Goal: Find specific page/section: Find specific page/section

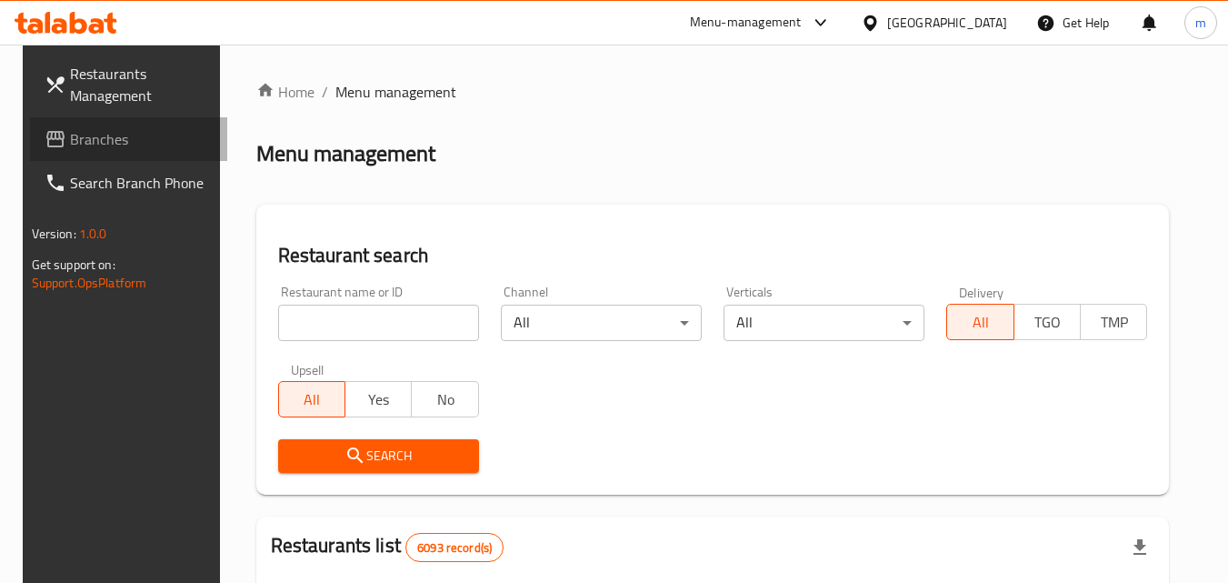
click at [102, 150] on span "Branches" at bounding box center [142, 139] width 144 height 22
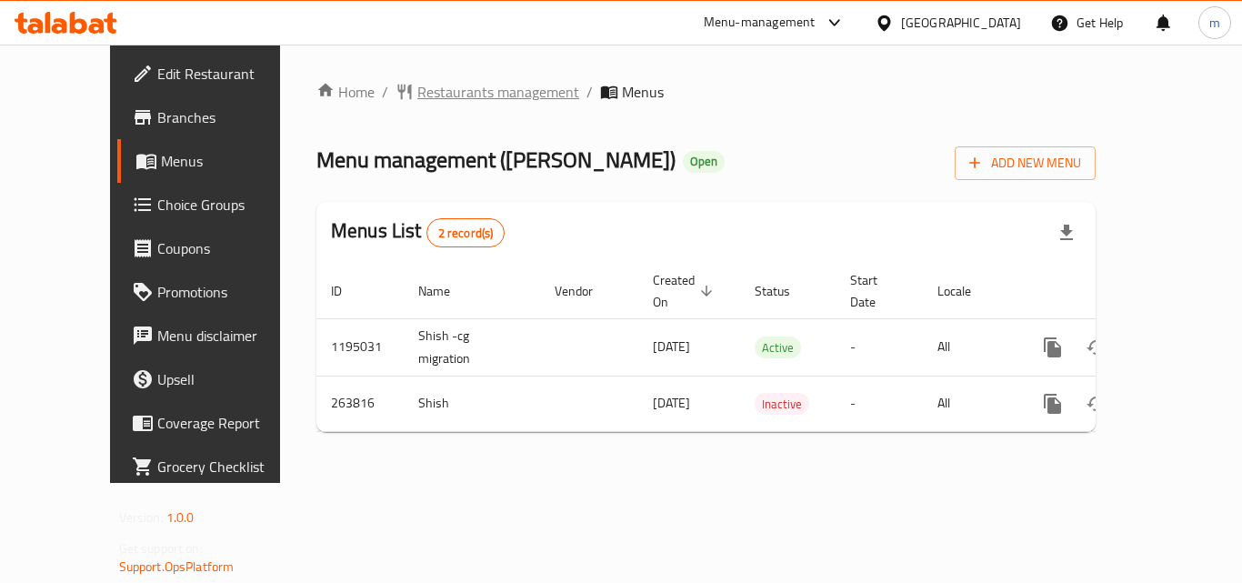
click at [419, 93] on span "Restaurants management" at bounding box center [498, 92] width 162 height 22
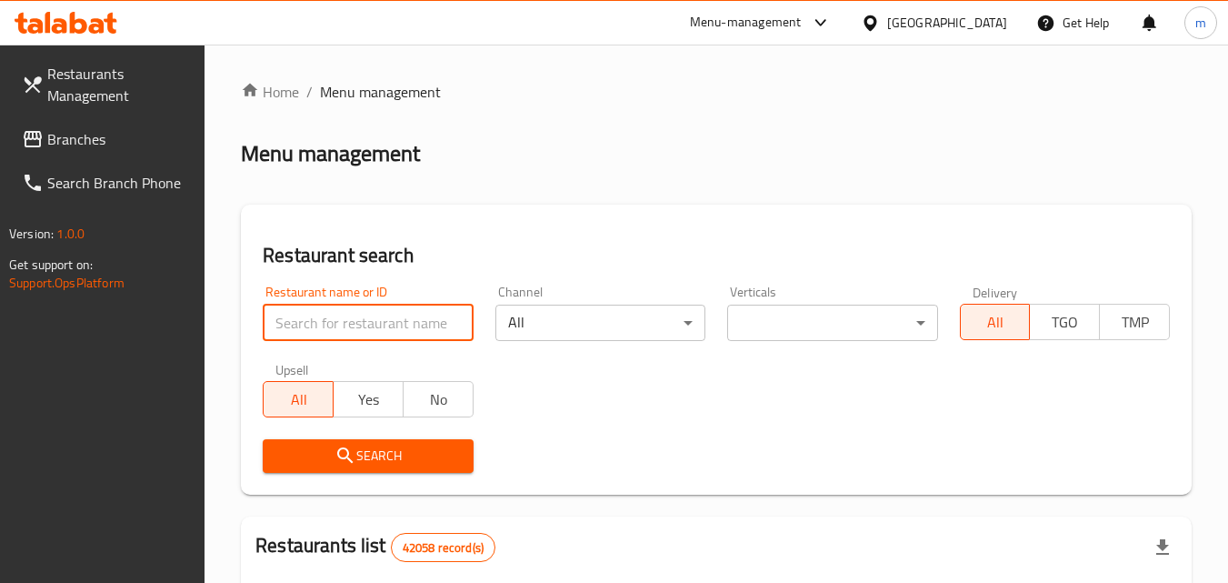
drag, startPoint x: 353, startPoint y: 316, endPoint x: 344, endPoint y: 322, distance: 10.6
click at [344, 322] on input "search" at bounding box center [368, 322] width 210 height 36
paste input "627543"
type input "627543"
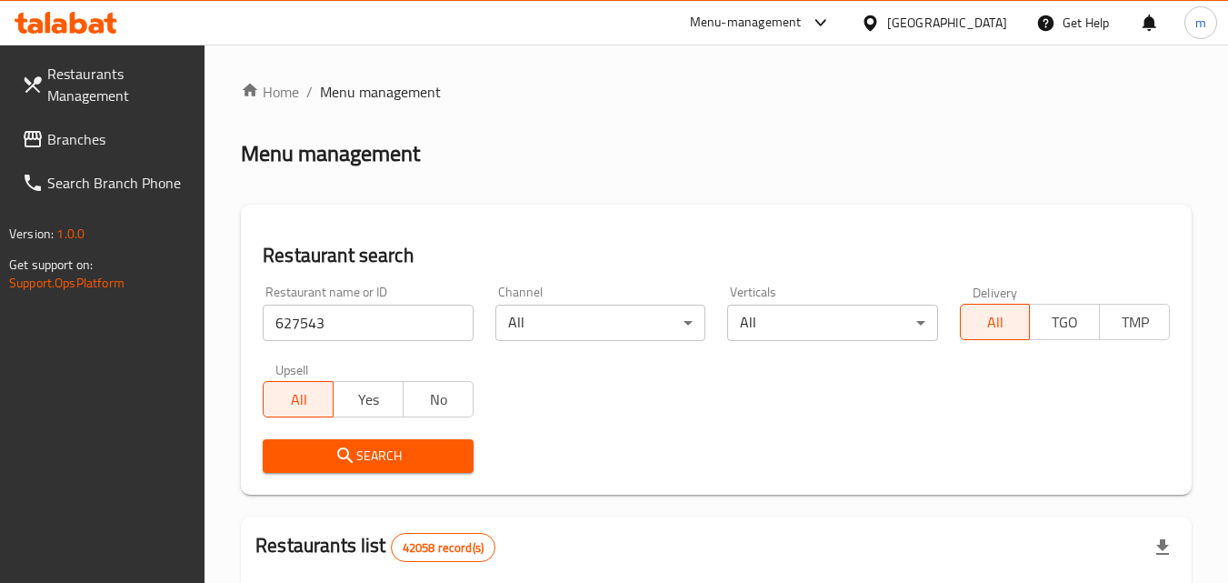
click at [335, 454] on span "Search" at bounding box center [367, 455] width 181 height 23
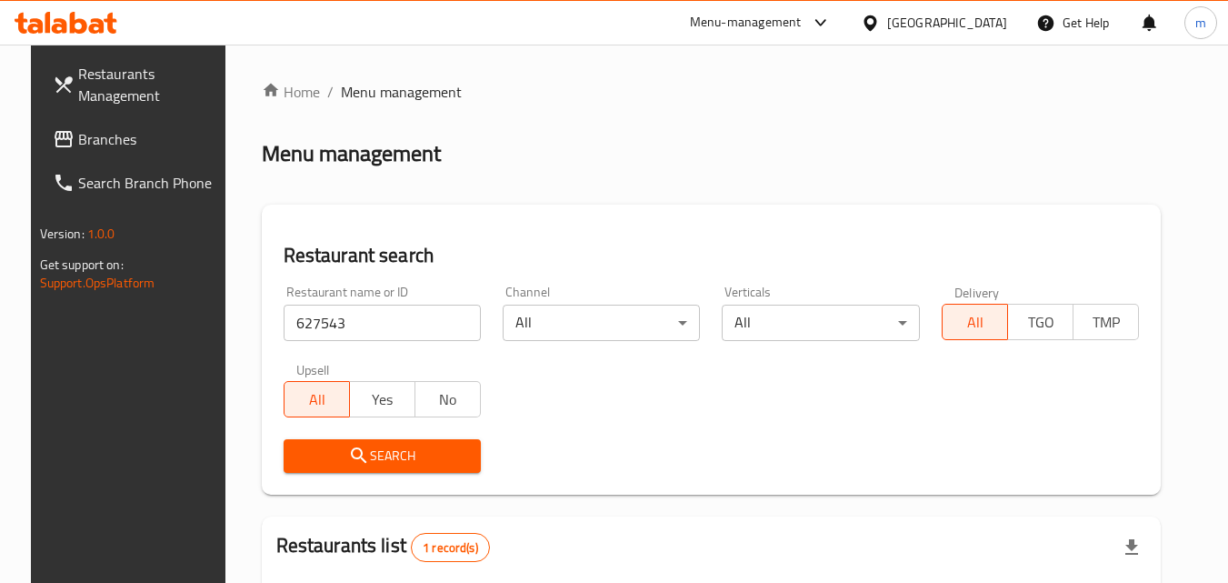
click at [85, 146] on span "Branches" at bounding box center [150, 139] width 144 height 22
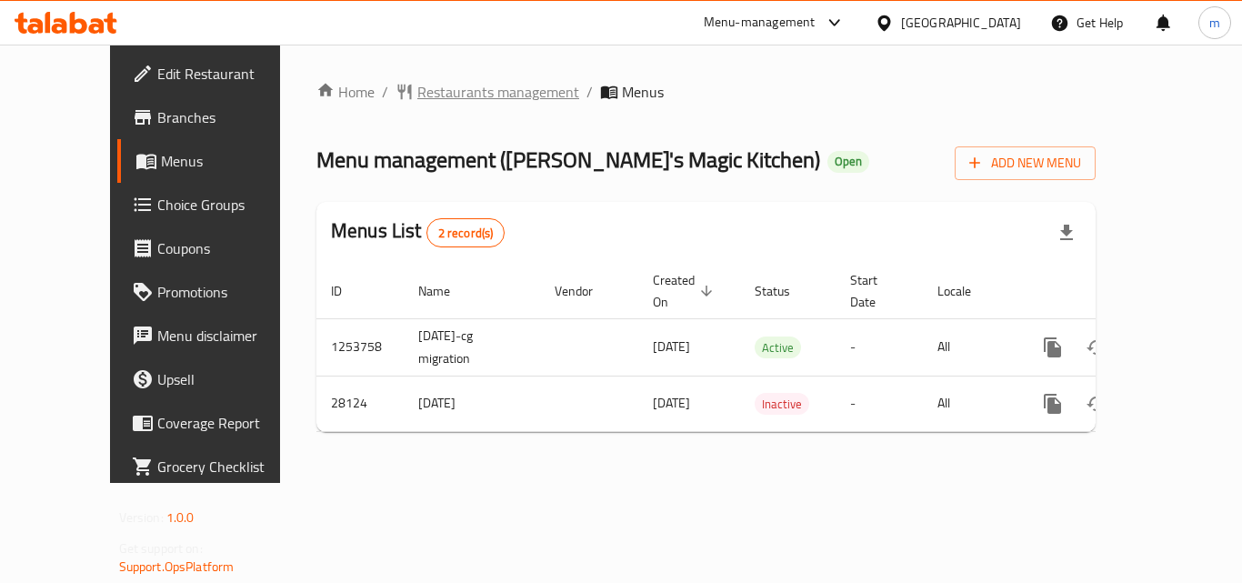
click at [450, 87] on span "Restaurants management" at bounding box center [498, 92] width 162 height 22
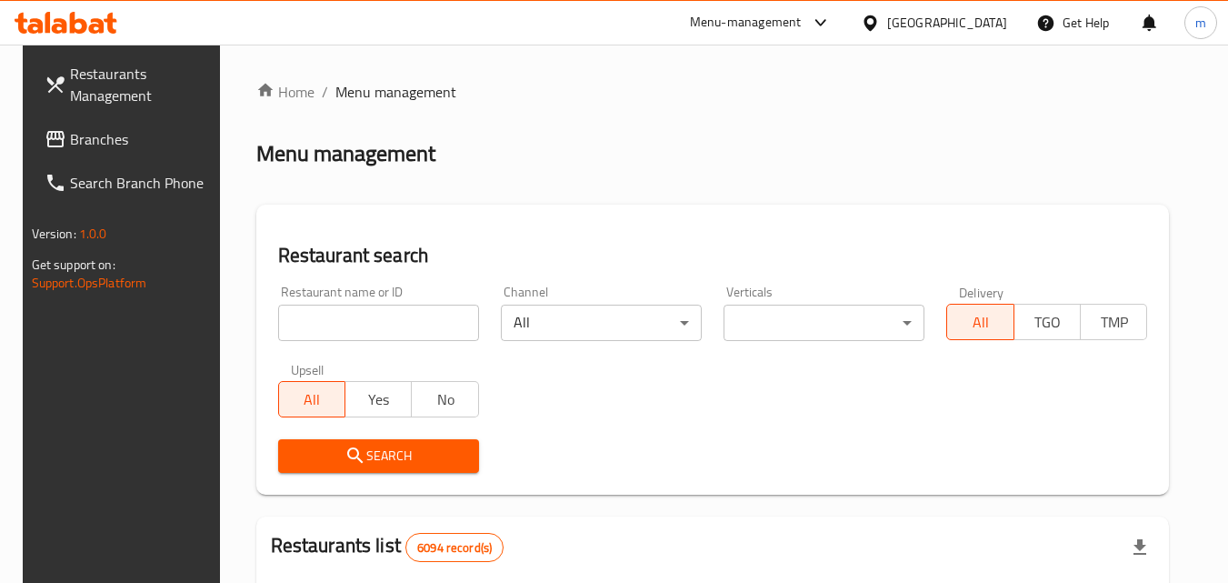
click at [359, 333] on input "search" at bounding box center [378, 322] width 201 height 36
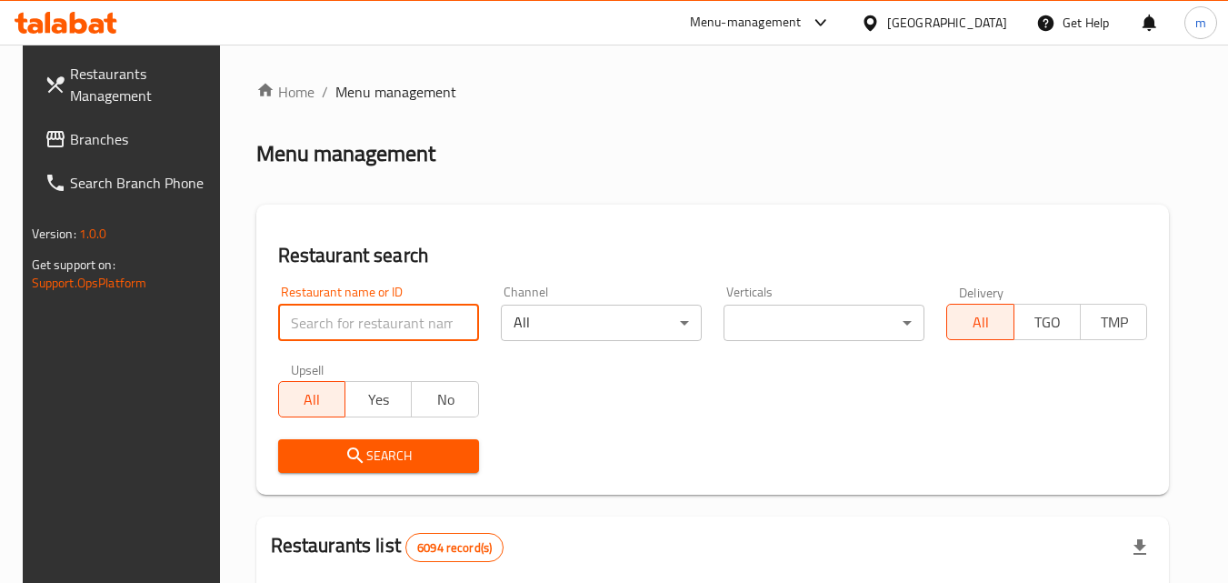
paste input "14689"
type input "14689"
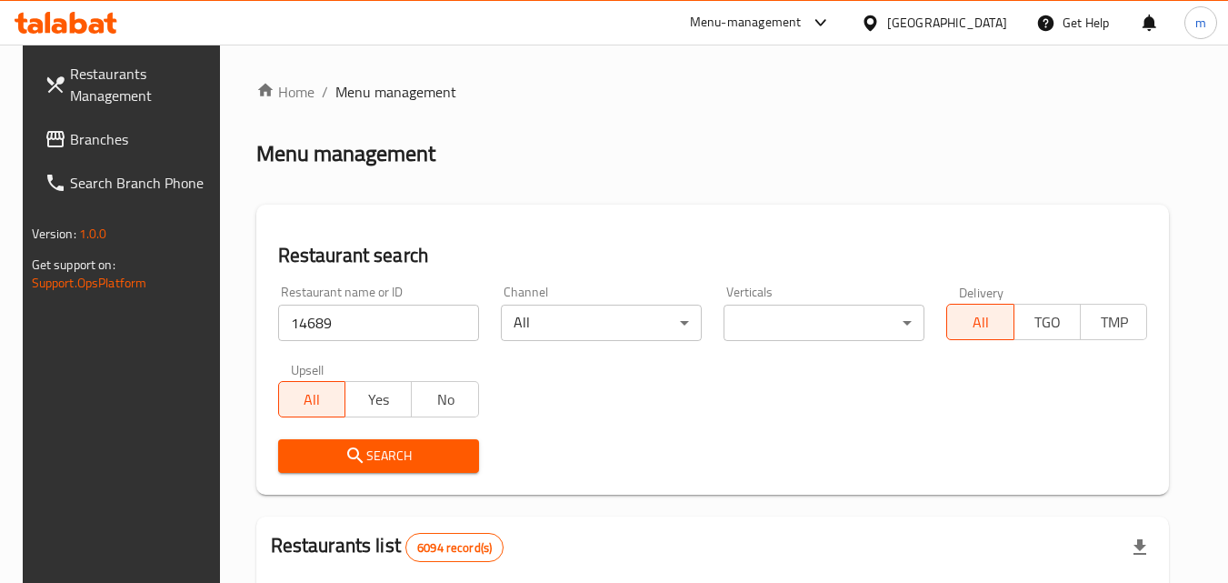
click at [353, 451] on icon "submit" at bounding box center [355, 455] width 22 height 22
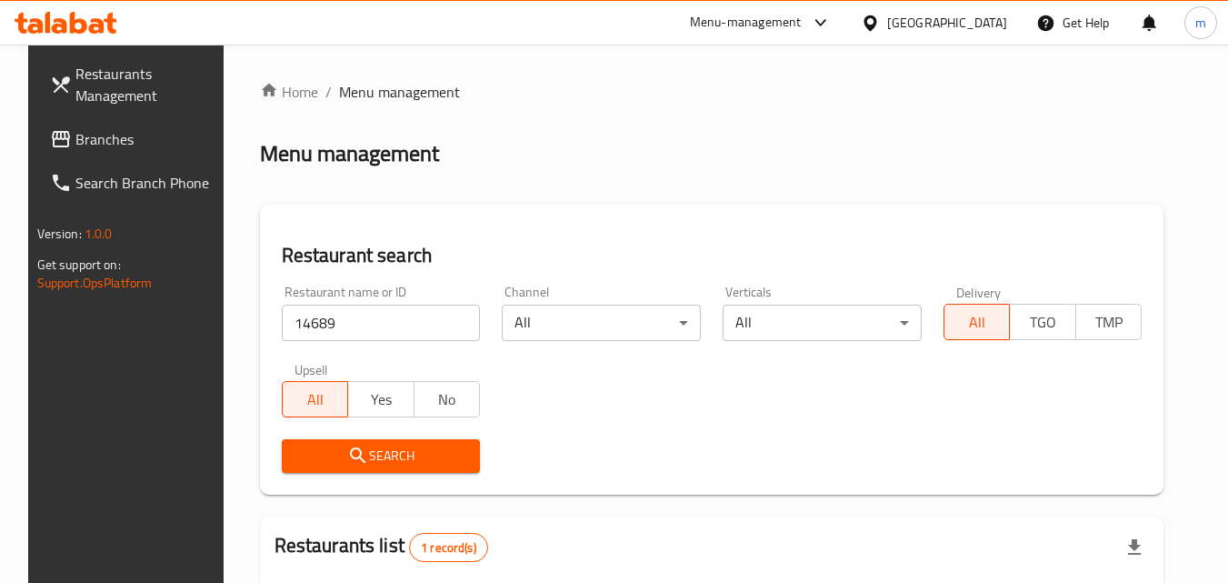
click at [974, 25] on div "Bahrain" at bounding box center [947, 23] width 120 height 20
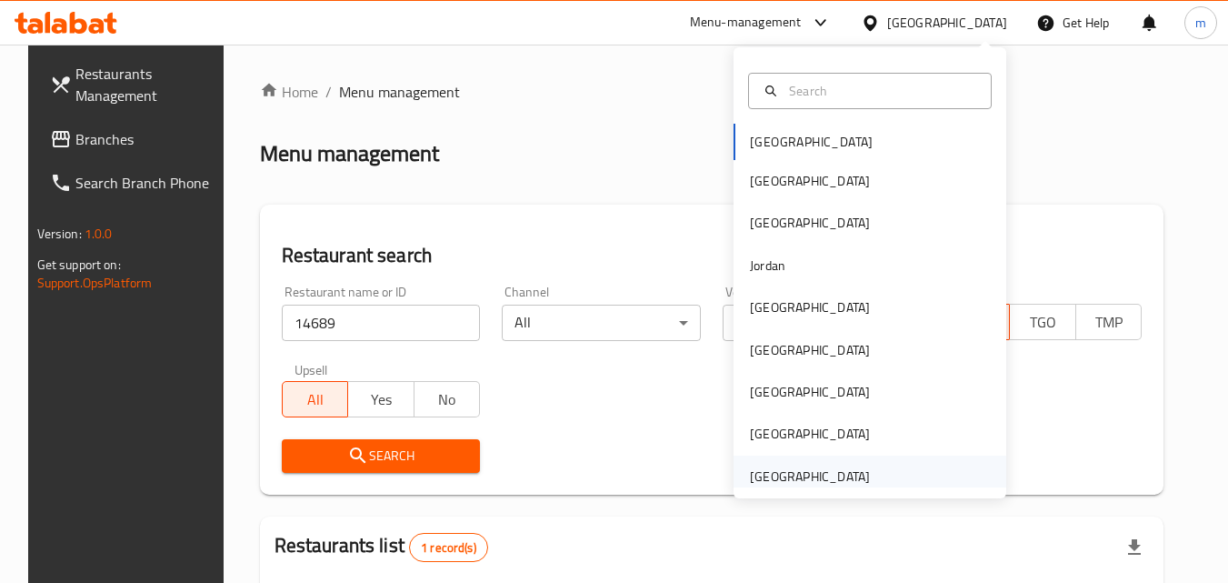
click at [858, 469] on div "[GEOGRAPHIC_DATA]" at bounding box center [809, 476] width 149 height 42
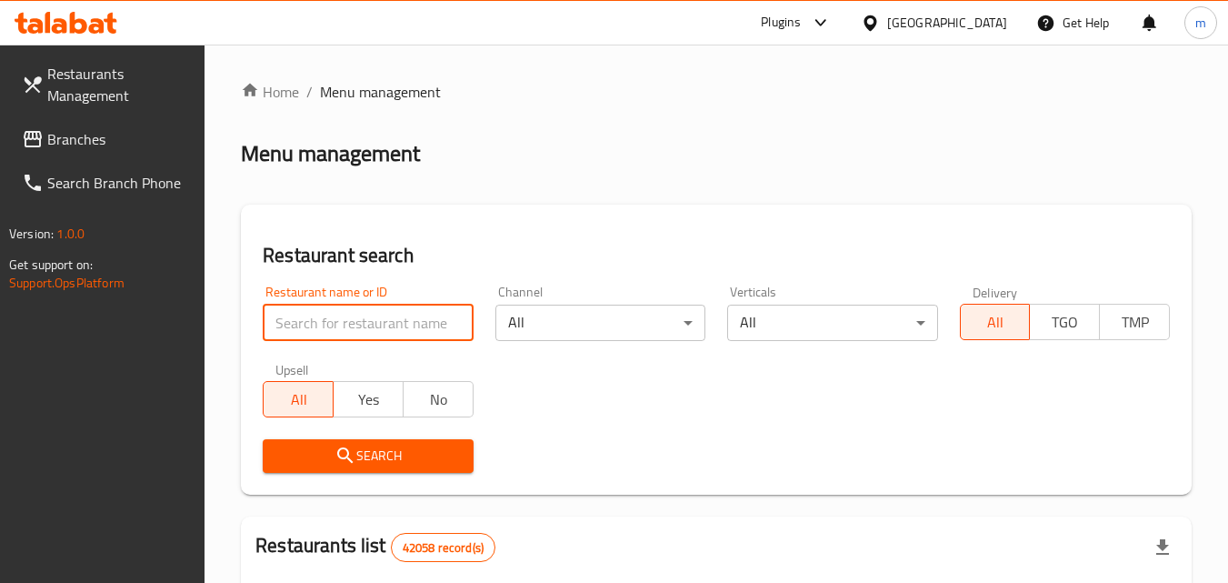
click at [341, 323] on input "search" at bounding box center [368, 322] width 210 height 36
paste input "736235"
type input "736235"
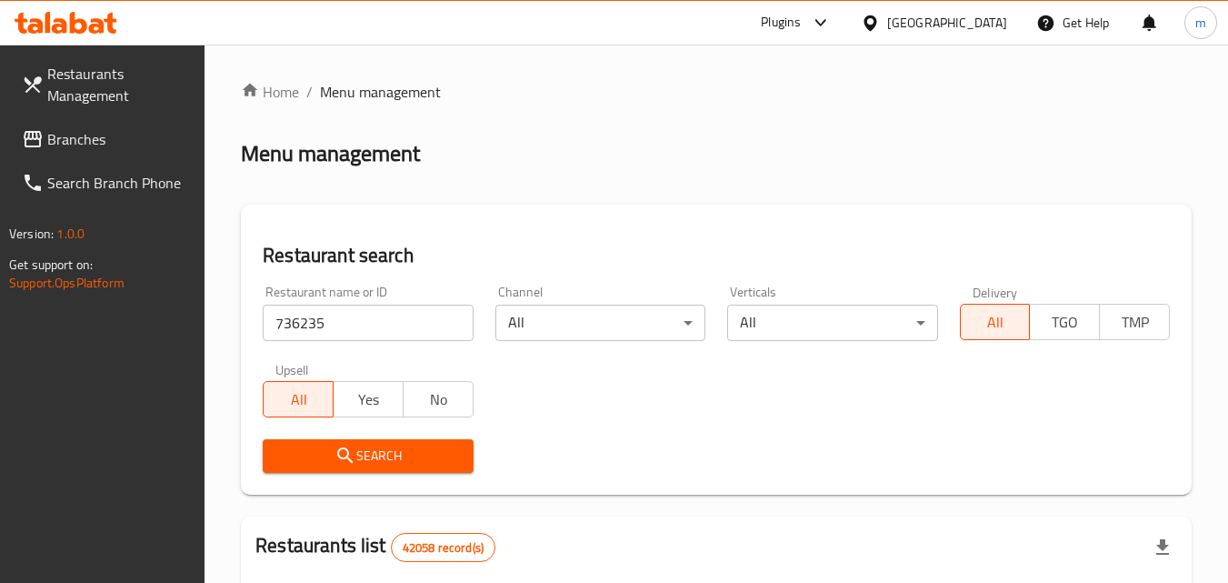
click at [454, 464] on span "Search" at bounding box center [367, 455] width 181 height 23
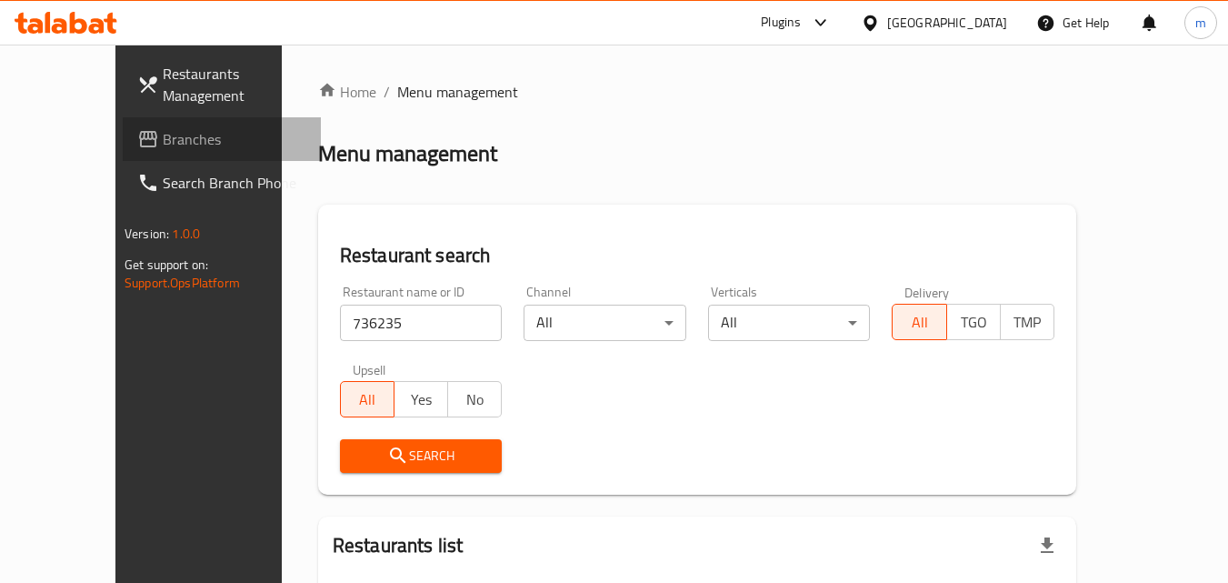
click at [163, 130] on span "Branches" at bounding box center [235, 139] width 144 height 22
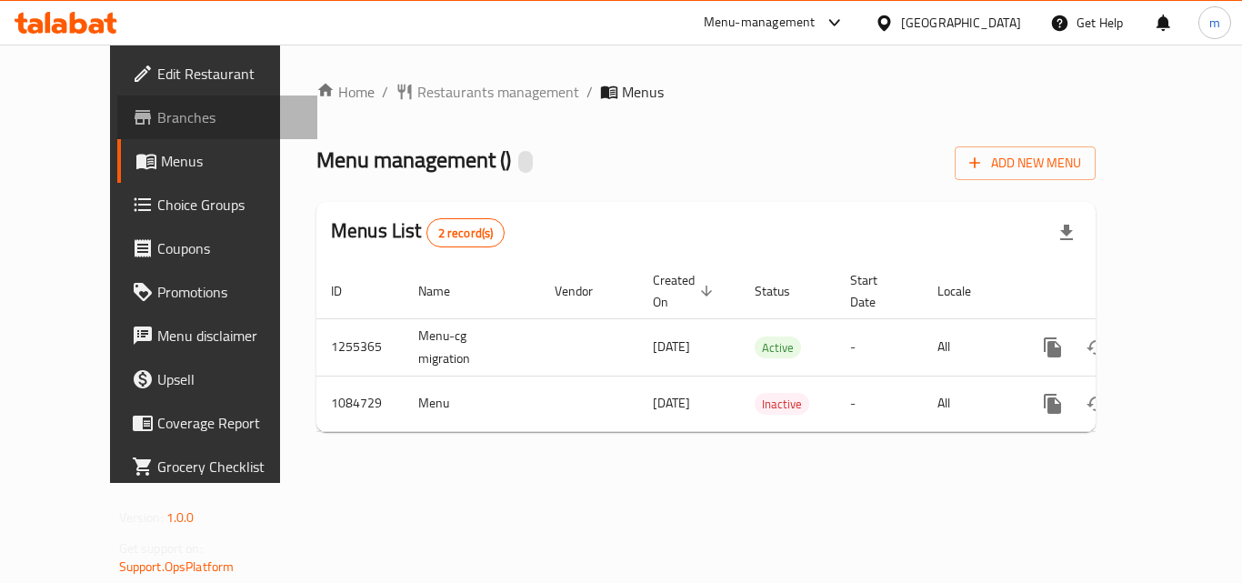
click at [157, 120] on span "Branches" at bounding box center [229, 117] width 145 height 22
click at [422, 92] on span "Restaurants management" at bounding box center [498, 92] width 162 height 22
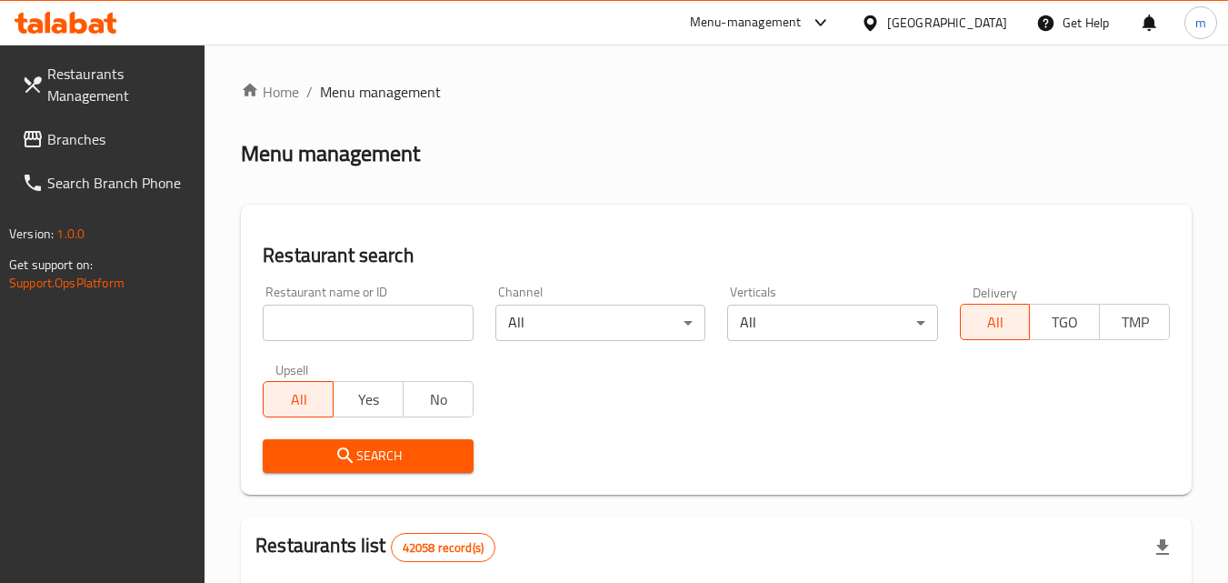
click at [410, 331] on input "search" at bounding box center [368, 322] width 210 height 36
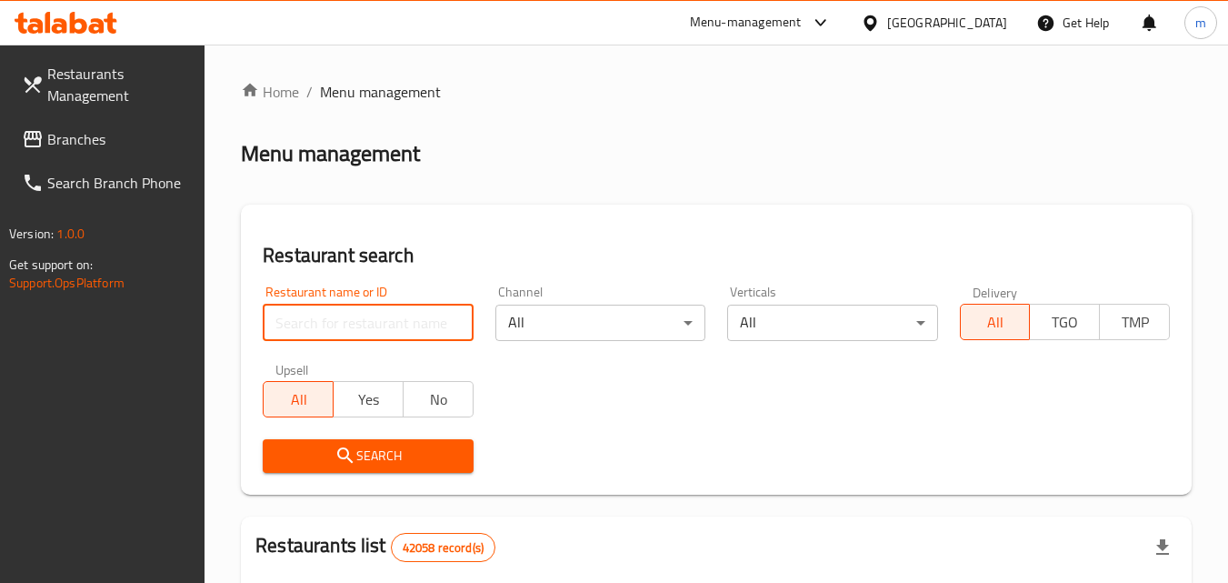
paste input "664570"
type input "664570"
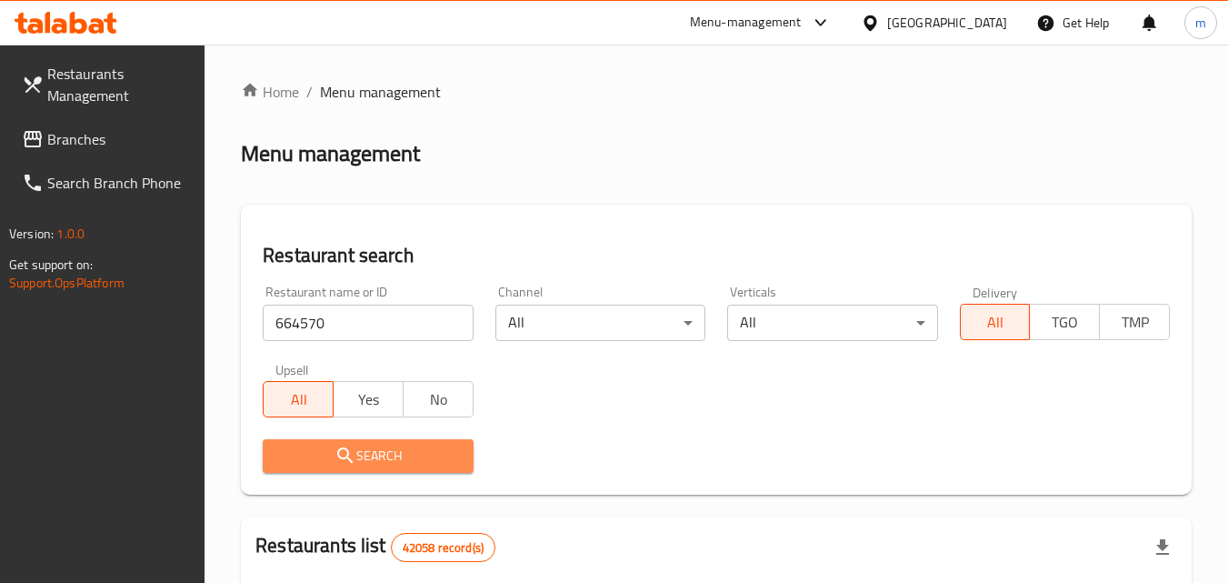
click at [414, 451] on span "Search" at bounding box center [367, 455] width 181 height 23
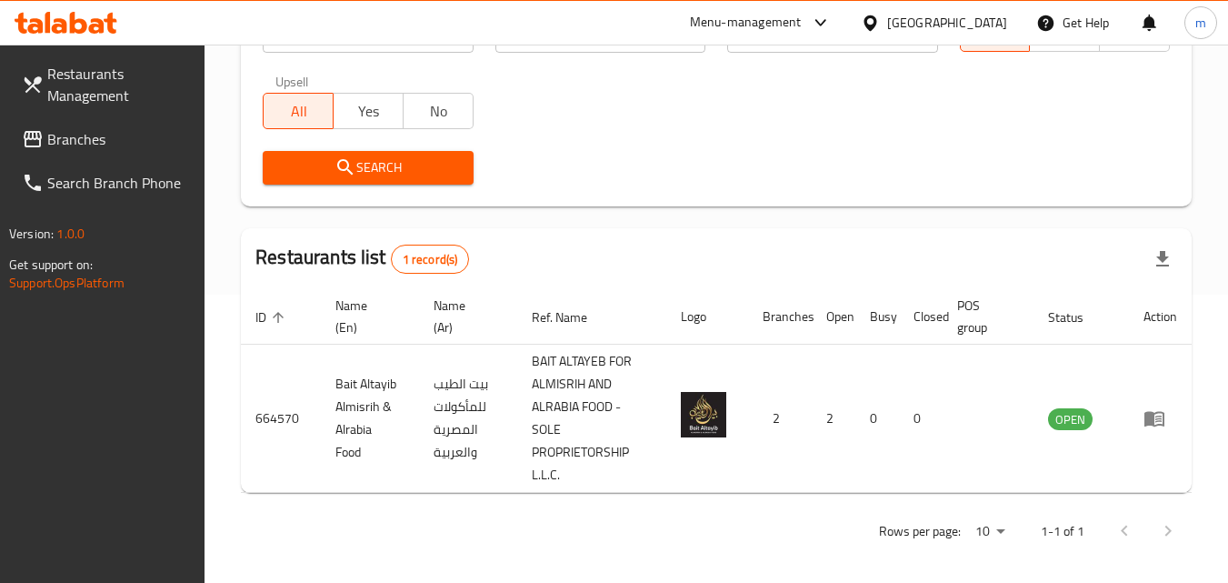
scroll to position [296, 0]
